Goal: Check status: Check status

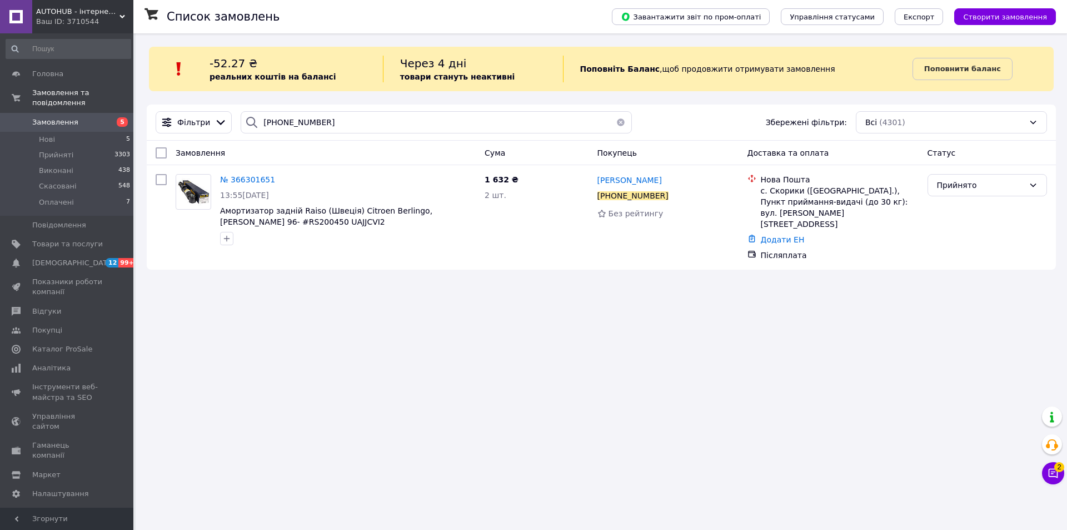
drag, startPoint x: 610, startPoint y: 119, endPoint x: 605, endPoint y: 122, distance: 5.7
click at [610, 120] on button "button" at bounding box center [621, 122] width 22 height 22
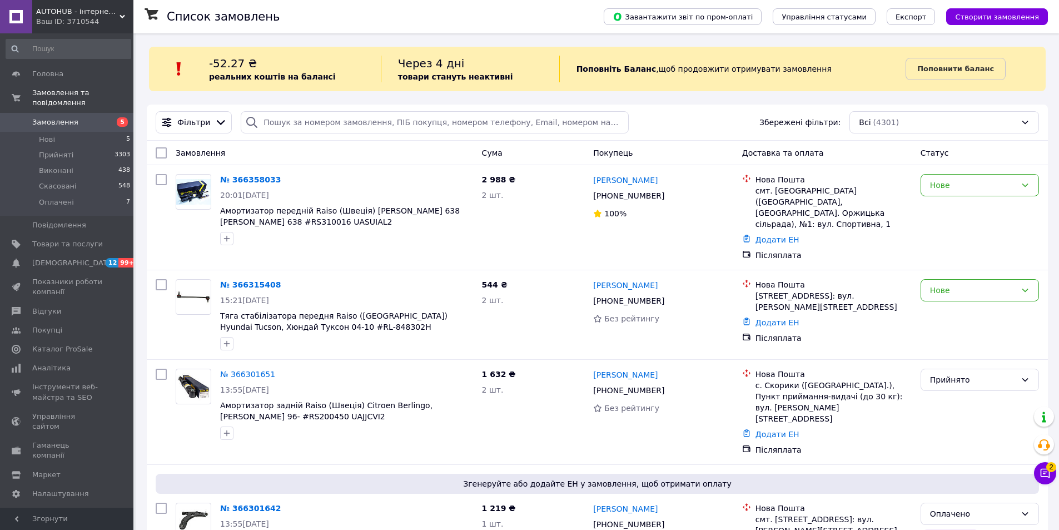
click at [387, 110] on div "Фільтри Збережені фільтри: Всі (4301)" at bounding box center [597, 122] width 901 height 36
click at [389, 118] on input "search" at bounding box center [434, 122] width 387 height 22
click at [373, 127] on input "search" at bounding box center [434, 122] width 387 height 22
